Goal: Information Seeking & Learning: Learn about a topic

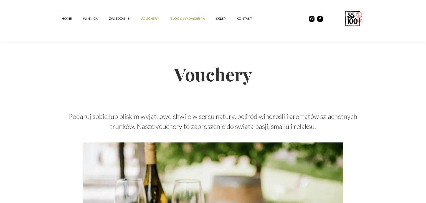
click at [184, 18] on link "Blog & Wydarzenia" at bounding box center [193, 18] width 46 height 17
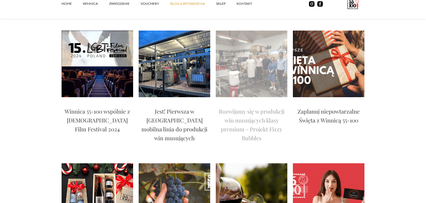
scroll to position [615, 0]
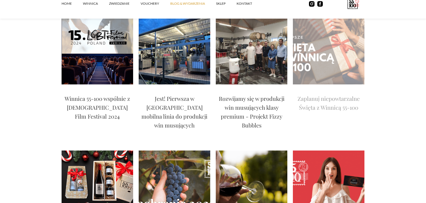
click at [333, 94] on p "Zaplanuj niepowtarzalne Święta z Winnicą 55-100" at bounding box center [329, 103] width 72 height 18
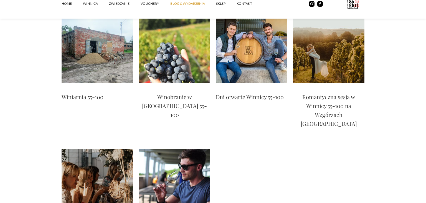
scroll to position [1288, 0]
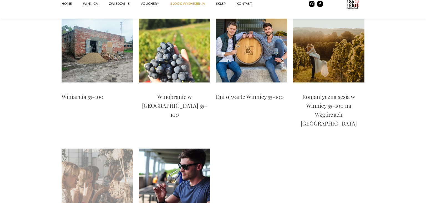
click at [94, 148] on img at bounding box center [98, 181] width 72 height 67
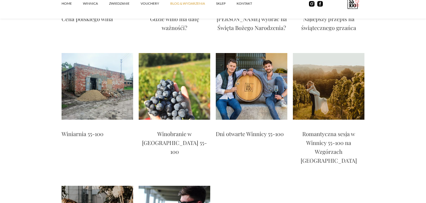
scroll to position [1229, 0]
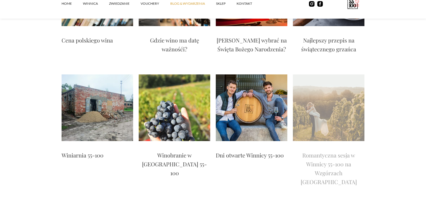
click at [334, 151] on p "Romantyczna sesja w Winnicy 55-100 na Wzgórzach Trzebnickich" at bounding box center [329, 168] width 72 height 35
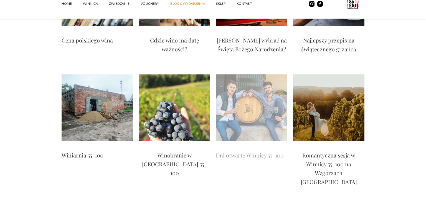
click at [244, 151] on p "Dni otwarte Winnicy 55-100" at bounding box center [250, 155] width 68 height 9
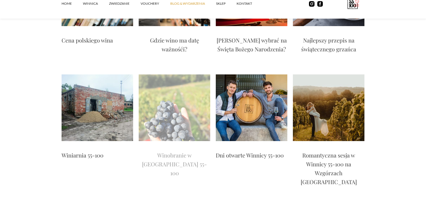
click at [175, 151] on p "Winobranie w Winnicy 55-100" at bounding box center [175, 164] width 72 height 27
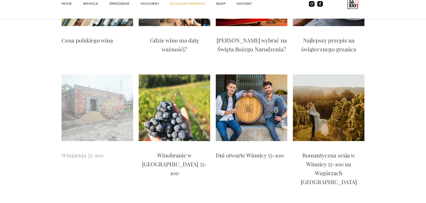
click at [79, 151] on p "Winiarnia 55-100" at bounding box center [83, 155] width 42 height 9
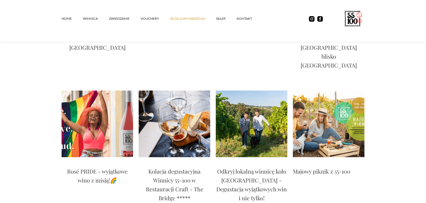
scroll to position [966, 0]
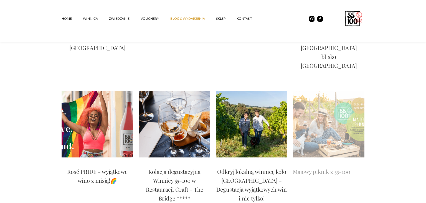
click at [336, 167] on p "Majowy piknik z 55-100" at bounding box center [321, 171] width 57 height 9
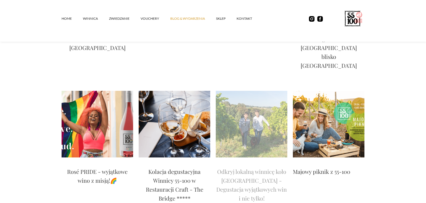
click at [251, 167] on p "Odkryj lokalną winnicę koło Wrocławia - Degustacja wyjątkowych win i nie tylko!" at bounding box center [252, 184] width 72 height 35
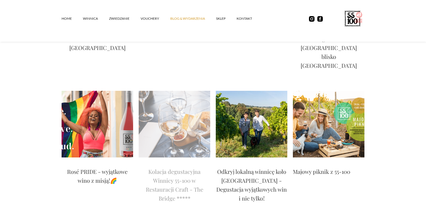
click at [166, 167] on p "Kolacja degustacyjna Winnicy 55-100 w Restauracji Craft - The Bridge *****" at bounding box center [175, 184] width 72 height 35
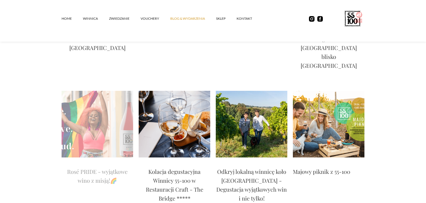
click at [98, 167] on p "Rosé PRIDE - wyjątkowe wino z misją!🌈" at bounding box center [98, 176] width 72 height 18
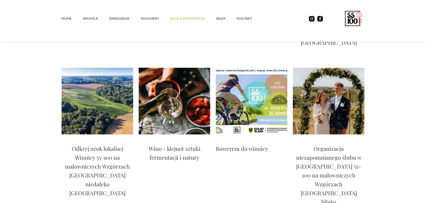
scroll to position [819, 0]
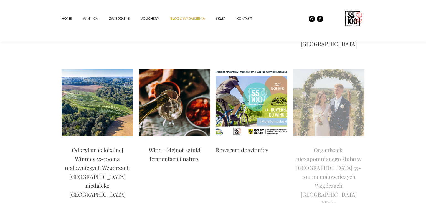
click at [325, 145] on p "Organizacja niezapomnianego ślubu w Winnicy 55-100 na malowniczych Wzgórzach Tr…" at bounding box center [329, 180] width 72 height 71
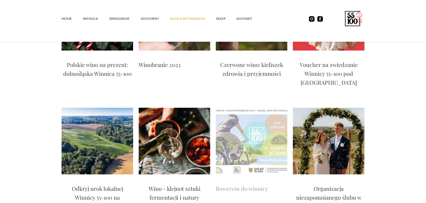
scroll to position [790, 0]
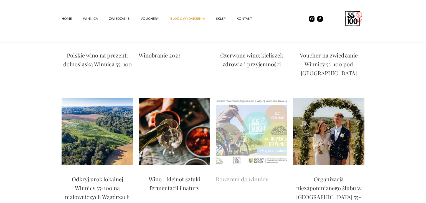
click at [241, 174] on p "Rowerem do winnicy" at bounding box center [242, 178] width 52 height 9
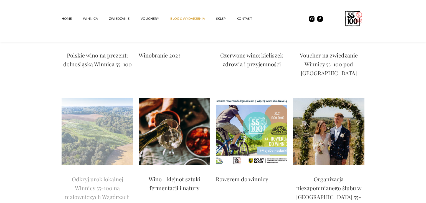
click at [103, 174] on p "Odkryj urok lokalnej Winnicy 55-100 na malowniczych Wzgórzach Trzebnickich nied…" at bounding box center [98, 200] width 72 height 53
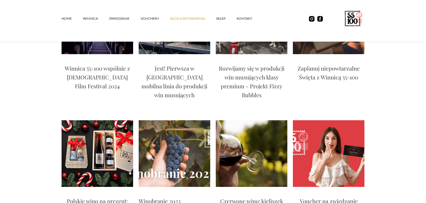
scroll to position [644, 0]
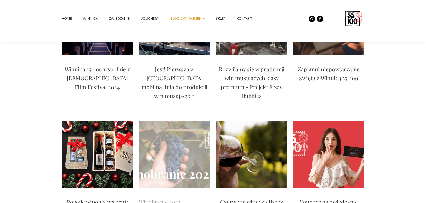
click at [170, 197] on p "Winobranie 2023" at bounding box center [160, 201] width 42 height 9
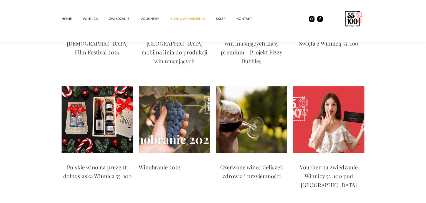
scroll to position [702, 0]
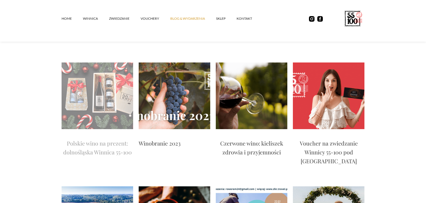
click at [107, 139] on p "Polskie wino na prezent: dolnośląska Winnica 55-100" at bounding box center [98, 148] width 72 height 18
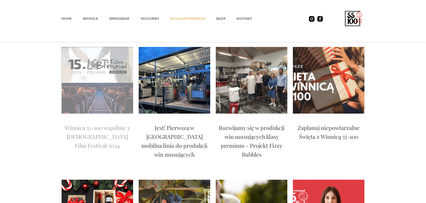
scroll to position [527, 0]
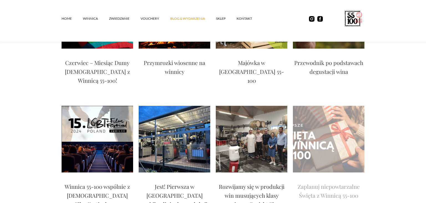
click at [310, 182] on p "Zaplanuj niepowtarzalne Święta z Winnicą 55-100" at bounding box center [329, 191] width 72 height 18
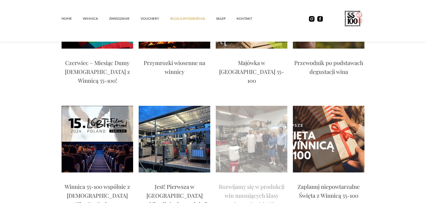
click at [233, 182] on p "Rozwijamy się w produkcji win musujących klasy premium - Projekt Fizzy Bubbles" at bounding box center [252, 199] width 72 height 35
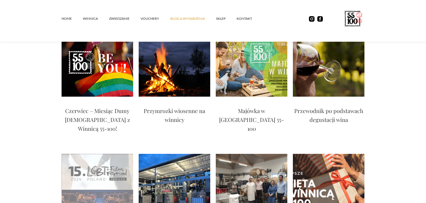
scroll to position [439, 0]
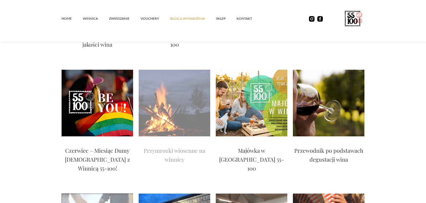
click at [179, 146] on p "Przymrozki wiosenne na winnicy" at bounding box center [175, 155] width 72 height 18
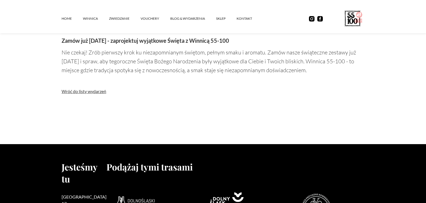
scroll to position [644, 0]
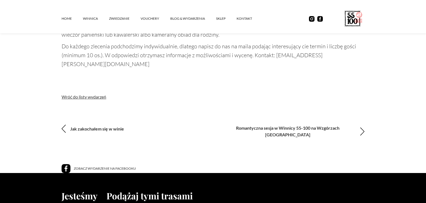
scroll to position [498, 0]
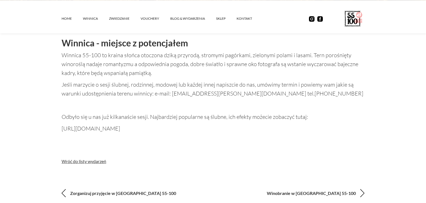
scroll to position [380, 0]
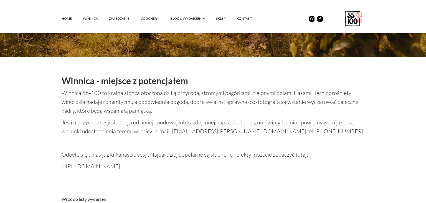
click at [174, 162] on p "https://www.facebook.com/media/set/?set=a.838331096854409&type=3" at bounding box center [213, 166] width 303 height 9
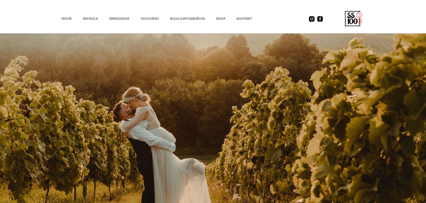
scroll to position [175, 0]
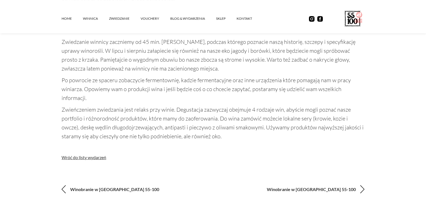
scroll to position [498, 0]
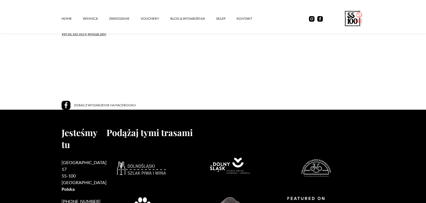
scroll to position [410, 0]
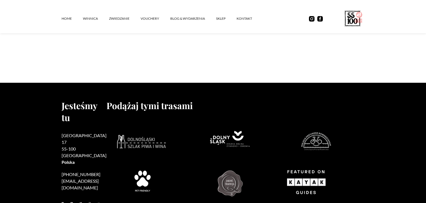
scroll to position [783, 0]
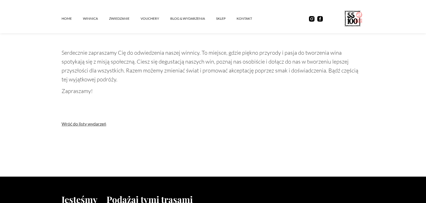
scroll to position [585, 0]
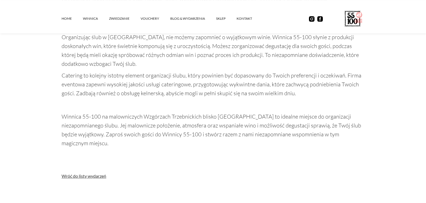
scroll to position [615, 0]
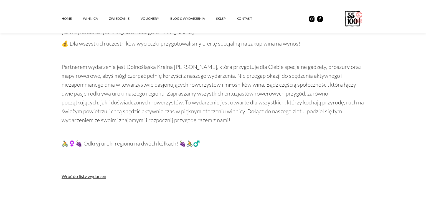
scroll to position [702, 0]
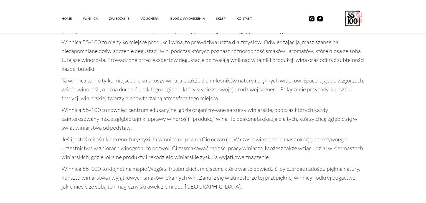
scroll to position [498, 0]
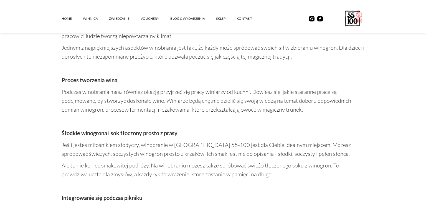
scroll to position [410, 0]
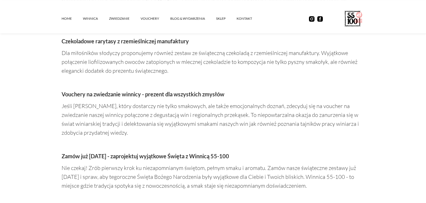
scroll to position [527, 0]
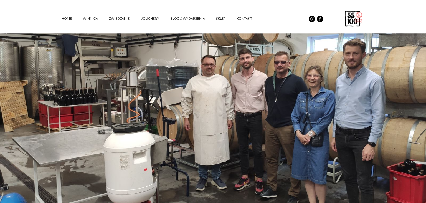
scroll to position [205, 0]
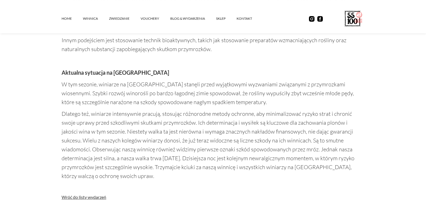
scroll to position [702, 0]
